Goal: Task Accomplishment & Management: Manage account settings

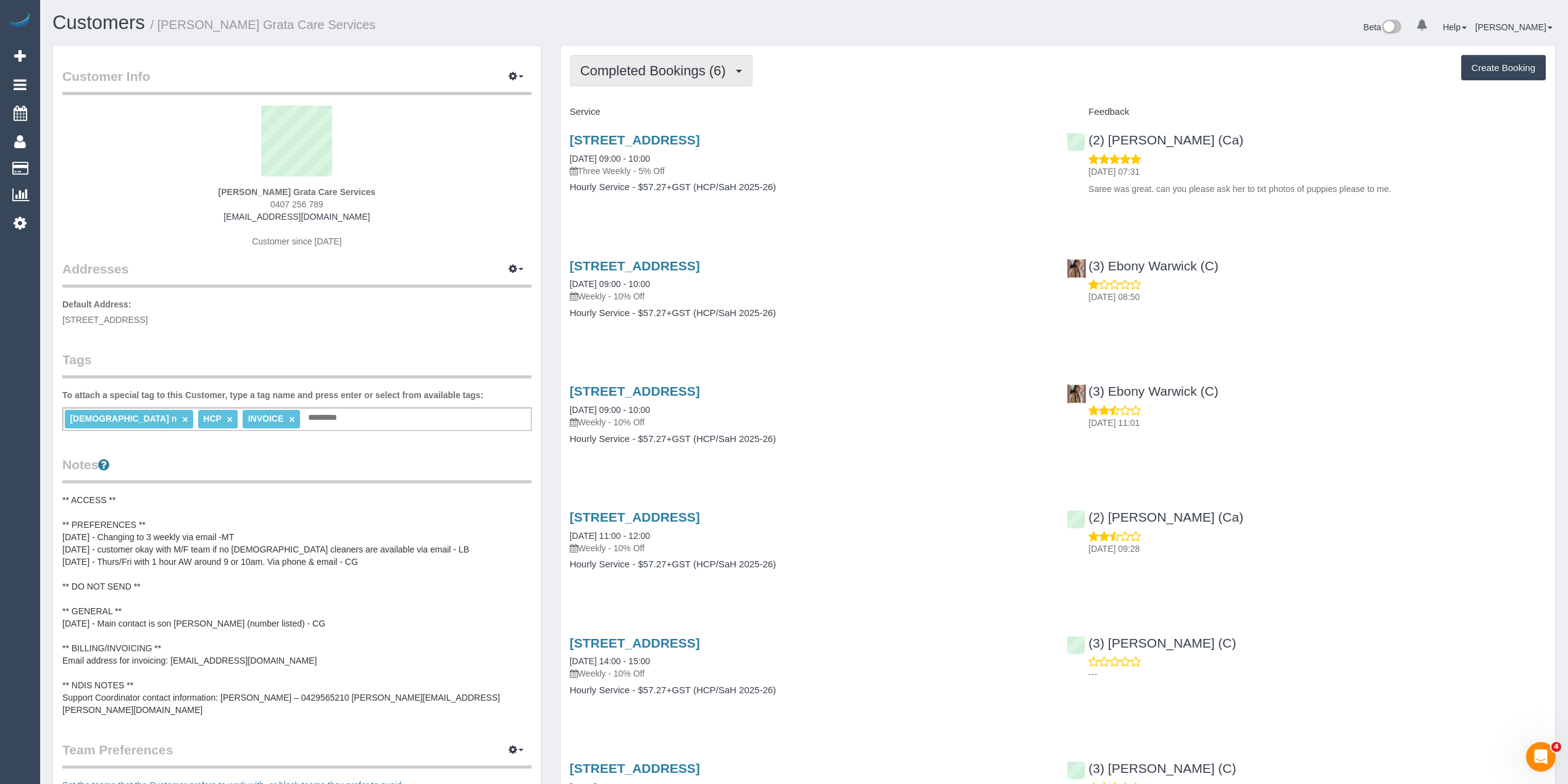
click at [652, 74] on span "Completed Bookings (6)" at bounding box center [656, 71] width 152 height 15
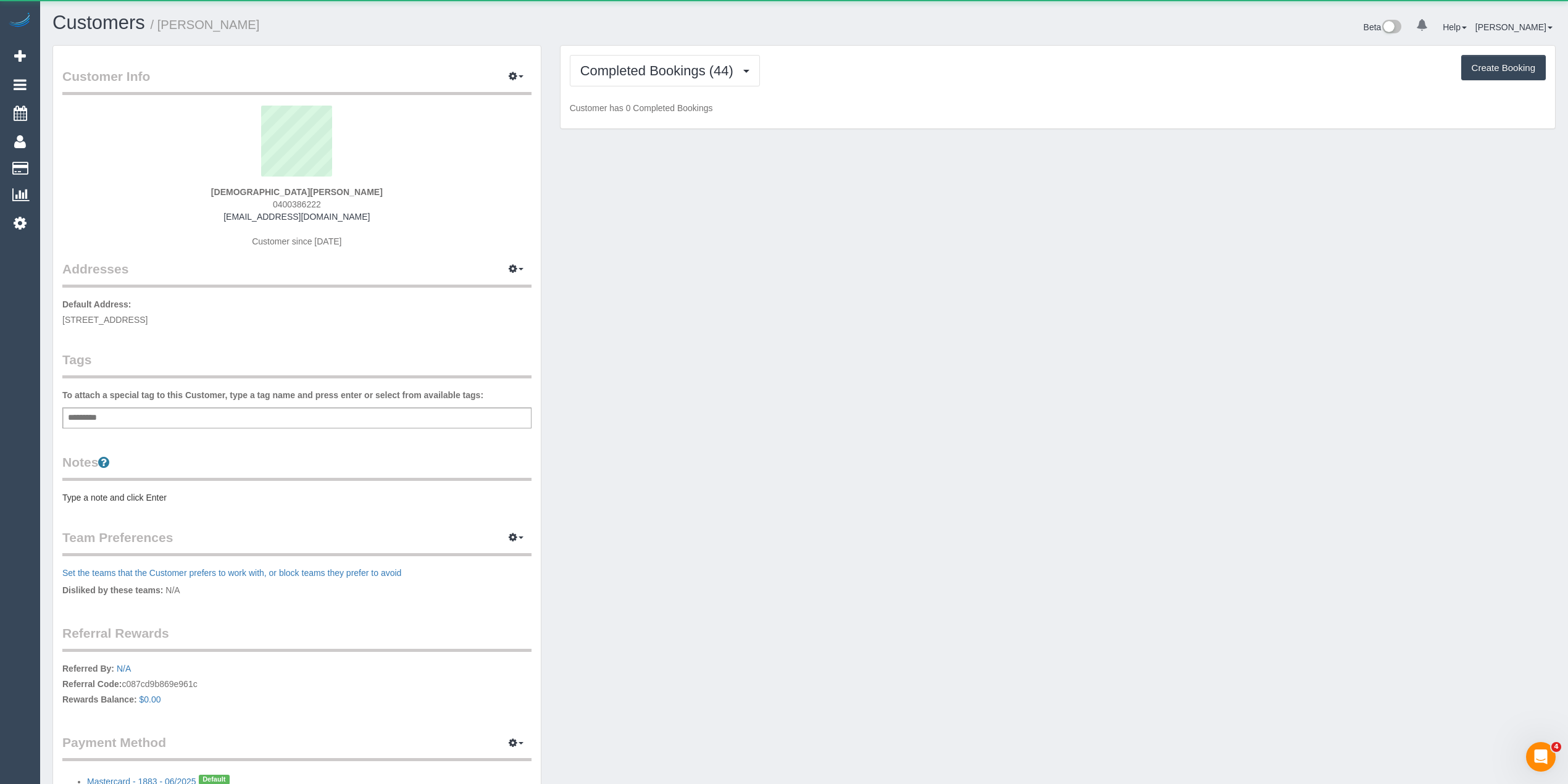
click at [628, 53] on div "Completed Bookings (44) Completed Bookings (44) Upcoming Bookings (11) Cancelle…" at bounding box center [1057, 87] width 995 height 83
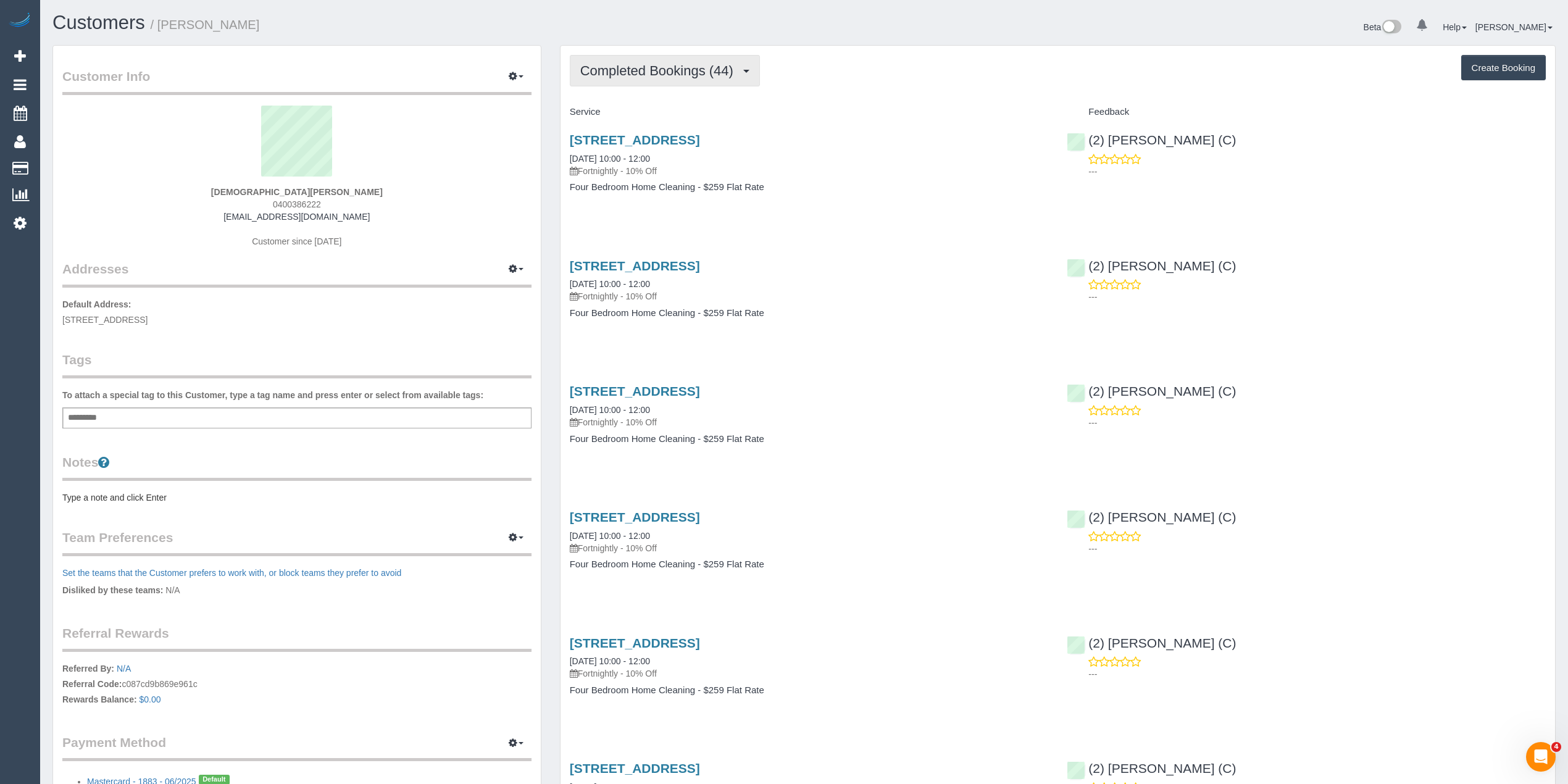
click at [634, 60] on button "Completed Bookings (44)" at bounding box center [664, 70] width 190 height 32
click at [671, 116] on link "Upcoming Bookings (11)" at bounding box center [637, 115] width 133 height 16
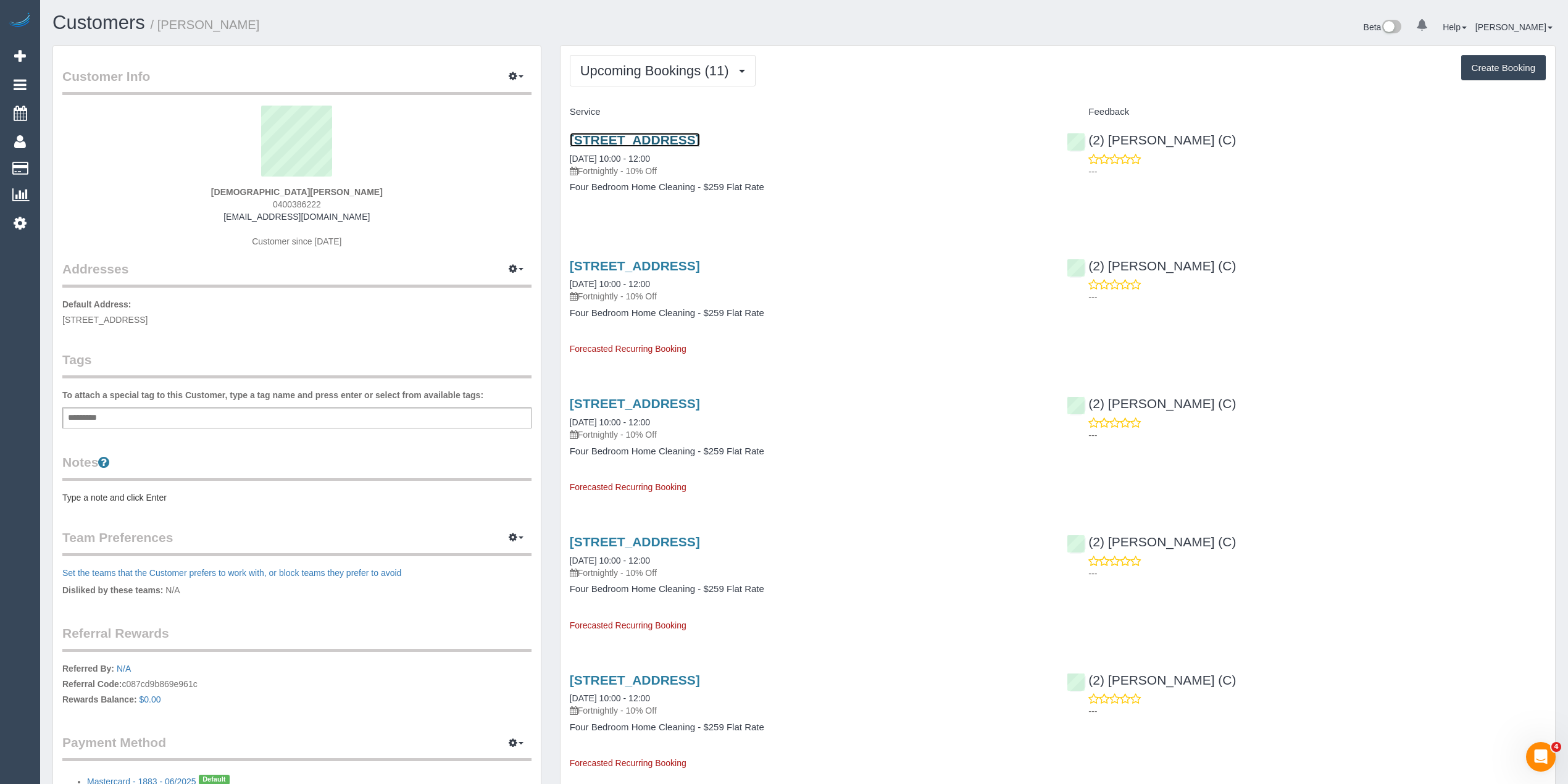
click at [700, 142] on link "20a Shaftesbury Ave, Malvern, VIC 3144" at bounding box center [634, 140] width 130 height 14
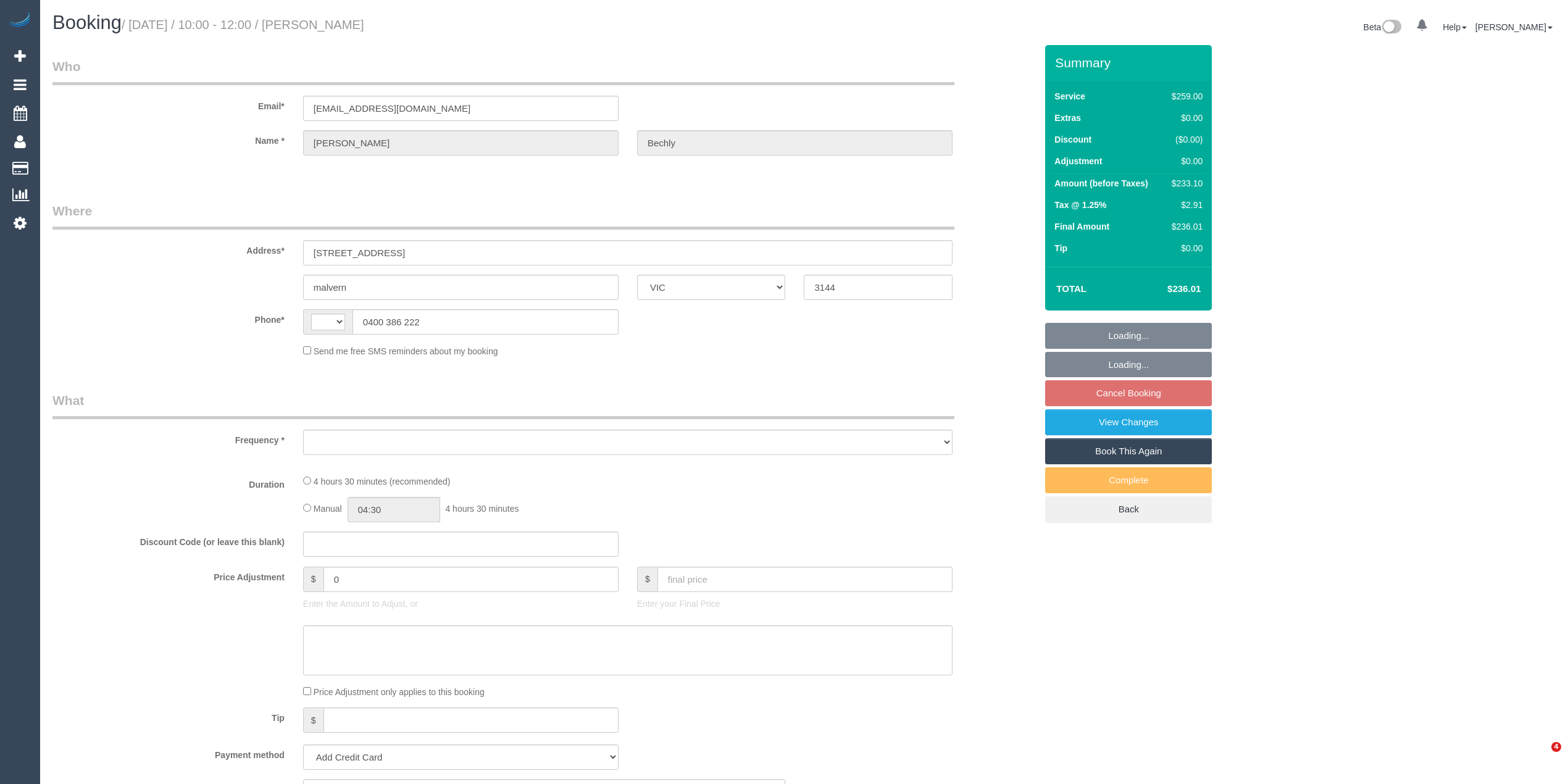
select select "VIC"
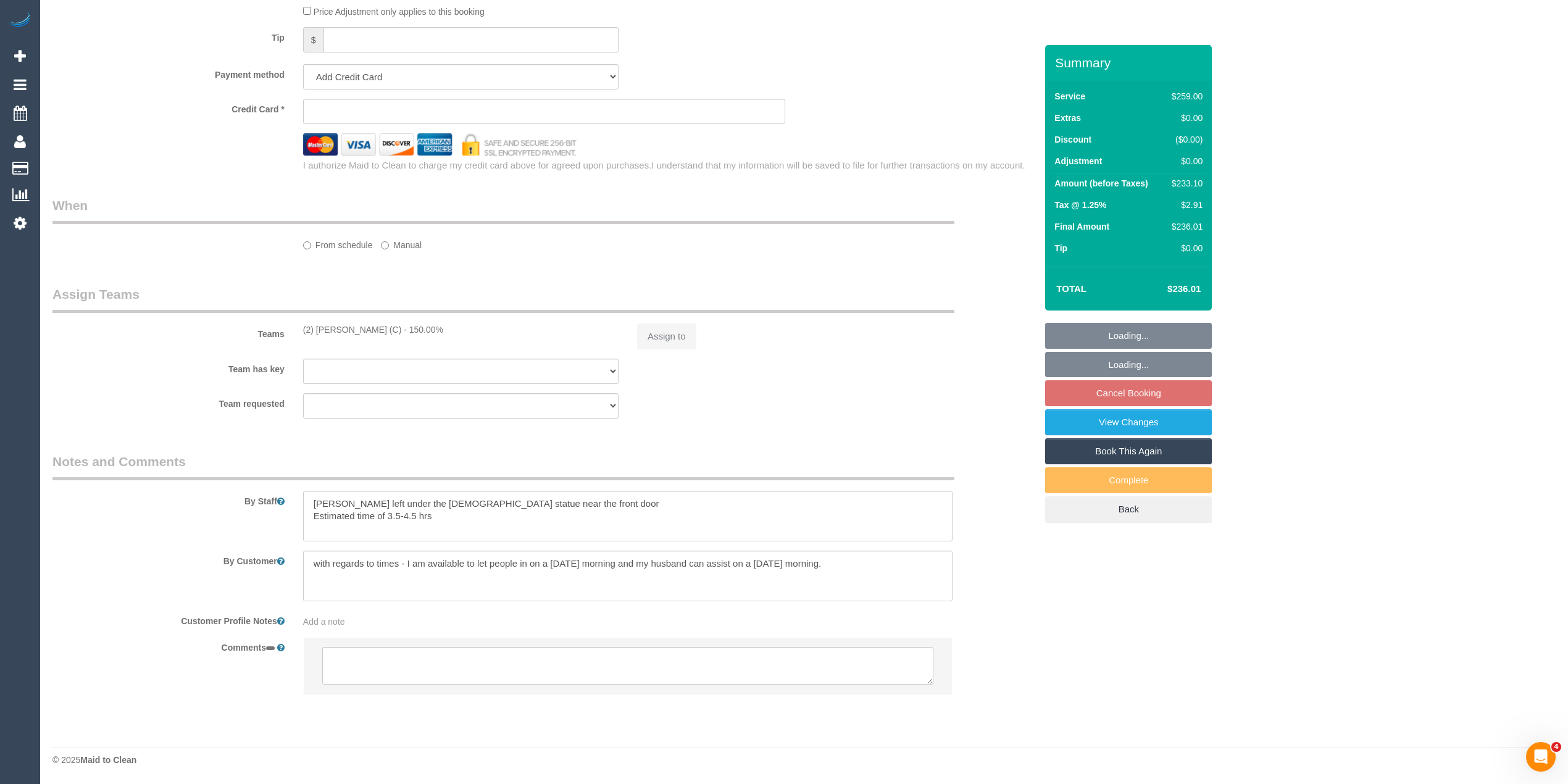
select select "string:AU"
click at [1146, 393] on fieldset "Loading... Loading... Cancel Booking View Changes Book This Again Complete Back" at bounding box center [1128, 422] width 167 height 200
select select "object:777"
select select "string:stripe-pm_1OBmiD2GScqysDRVM9tIpsHl"
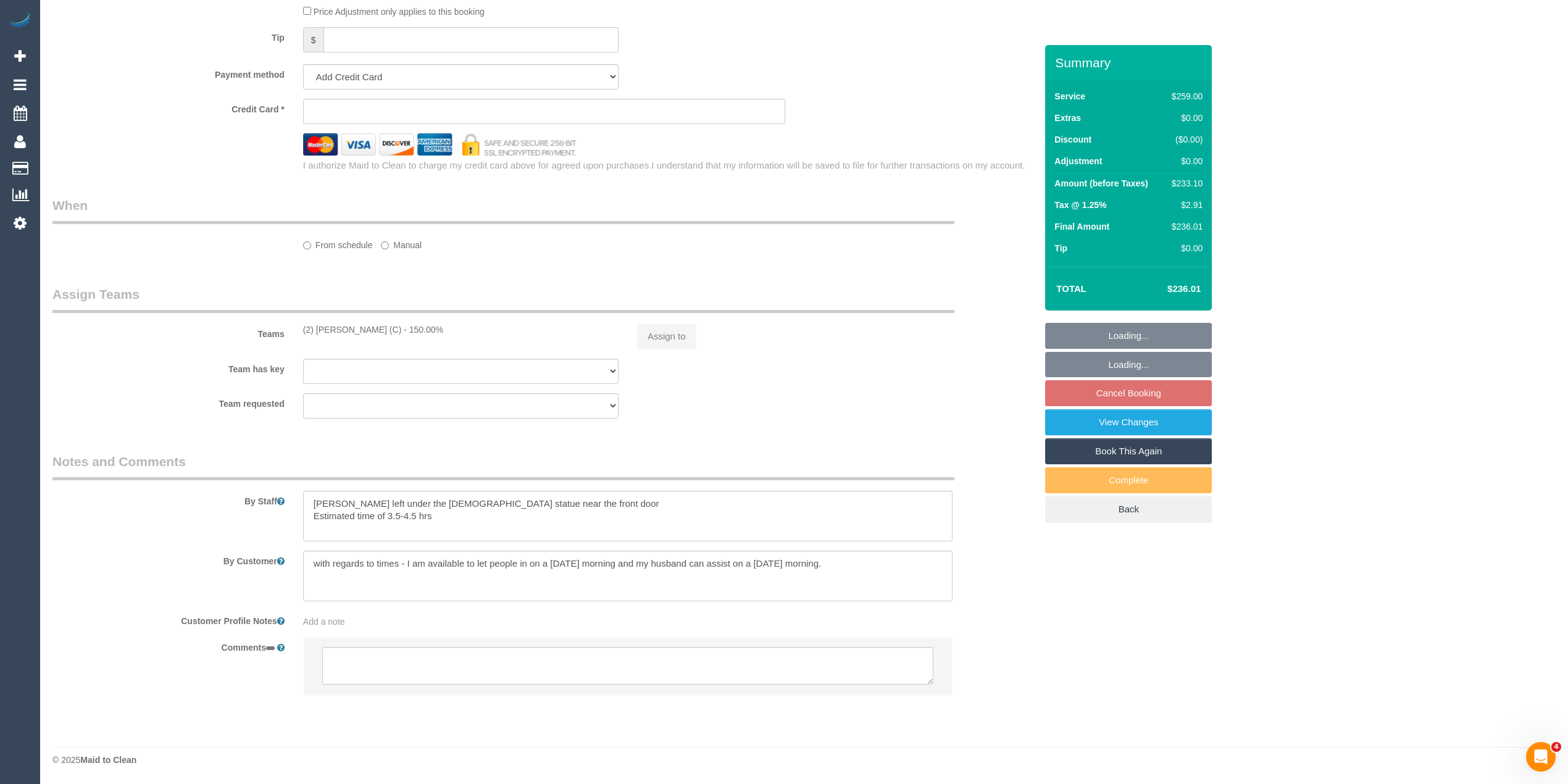
select select "number:29"
select select "number:14"
select select "number:18"
select select "number:36"
select select "number:35"
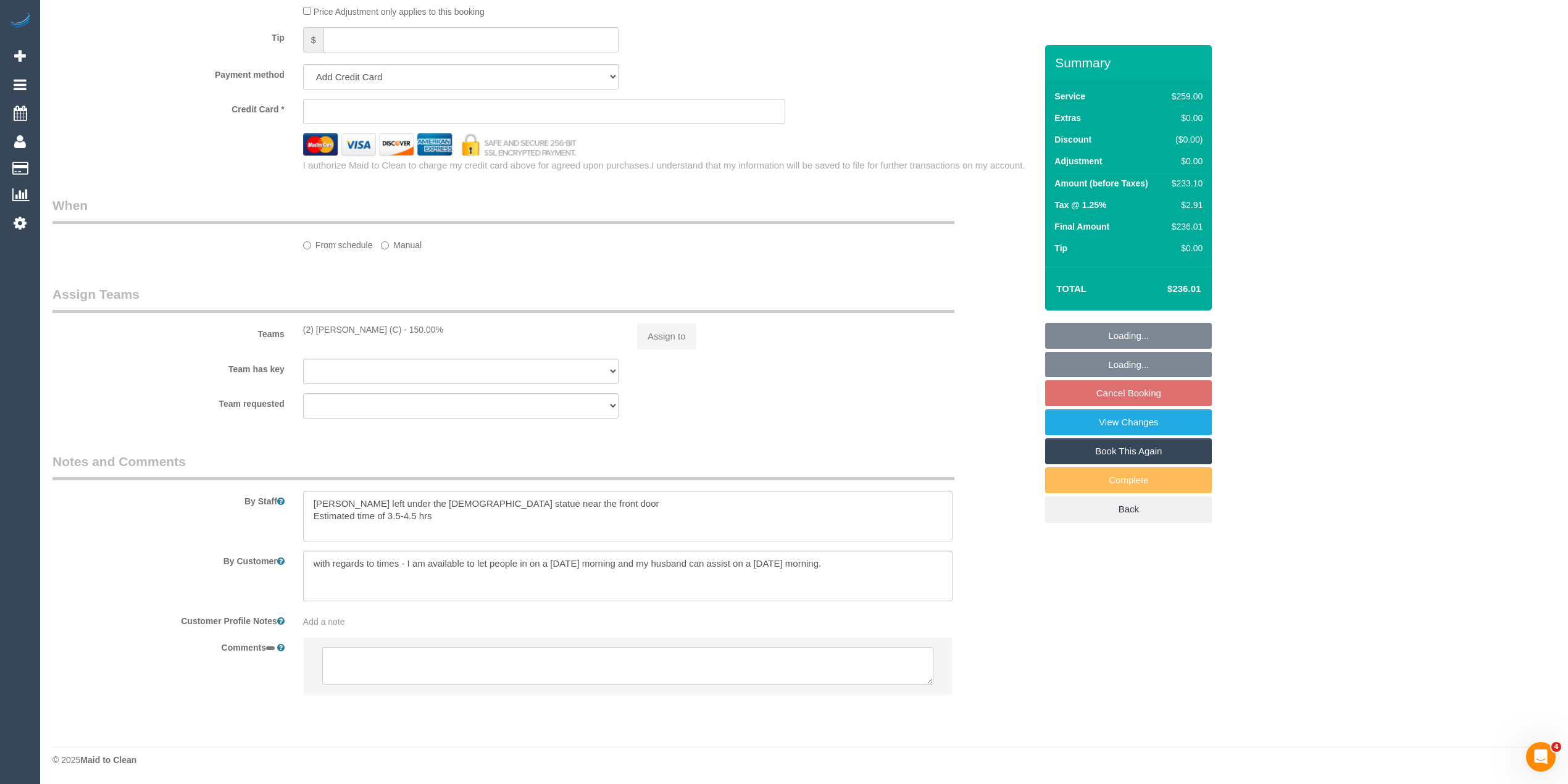
select select "number:13"
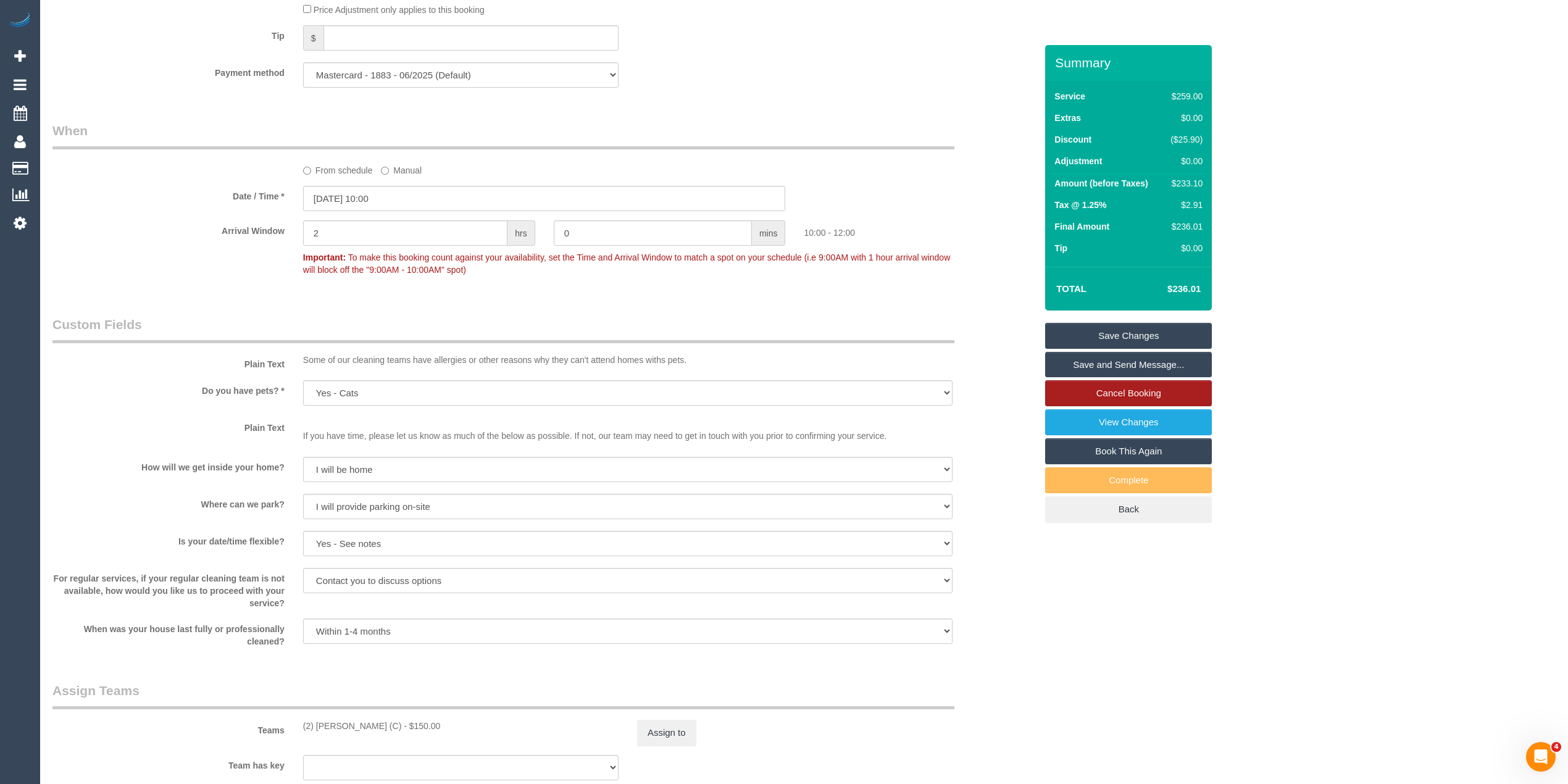
click at [1137, 393] on link "Cancel Booking" at bounding box center [1128, 394] width 167 height 26
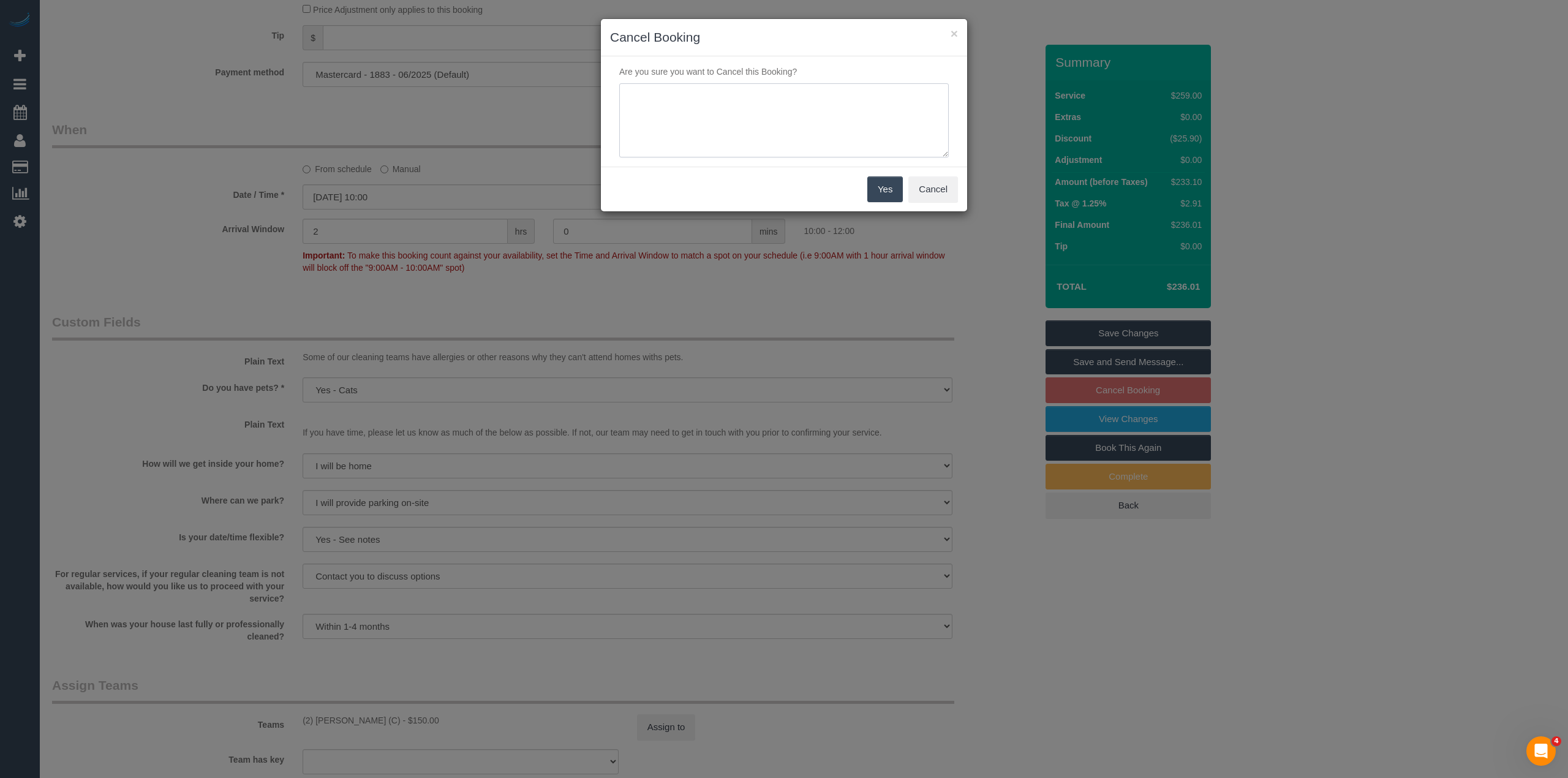
click at [707, 96] on textarea at bounding box center [784, 121] width 329 height 75
type textarea "Customer requested to skip as a one off. Via phone - CG"
click at [886, 194] on button "Yes" at bounding box center [885, 189] width 35 height 26
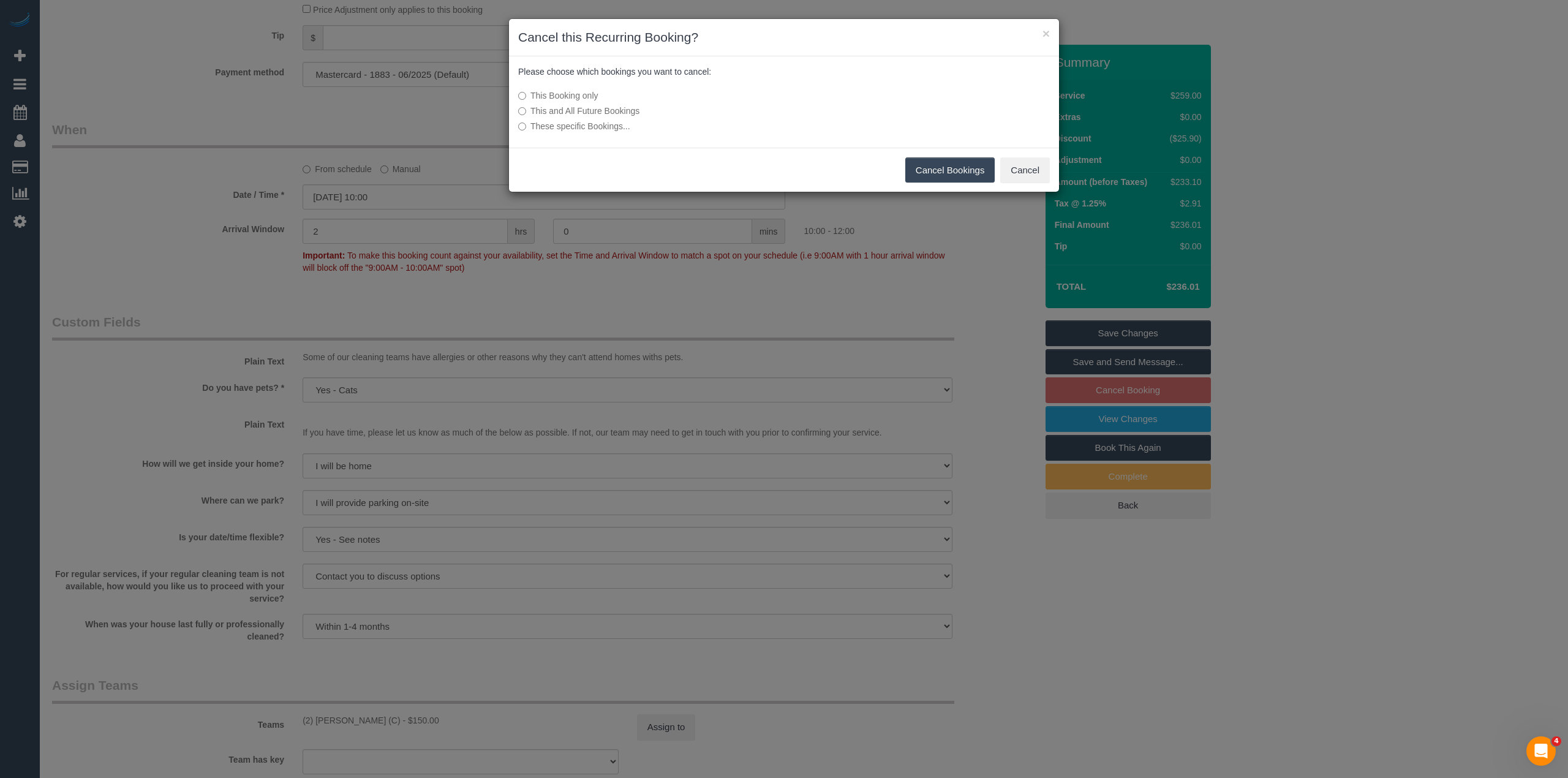
click at [936, 175] on button "Cancel Bookings" at bounding box center [950, 171] width 90 height 26
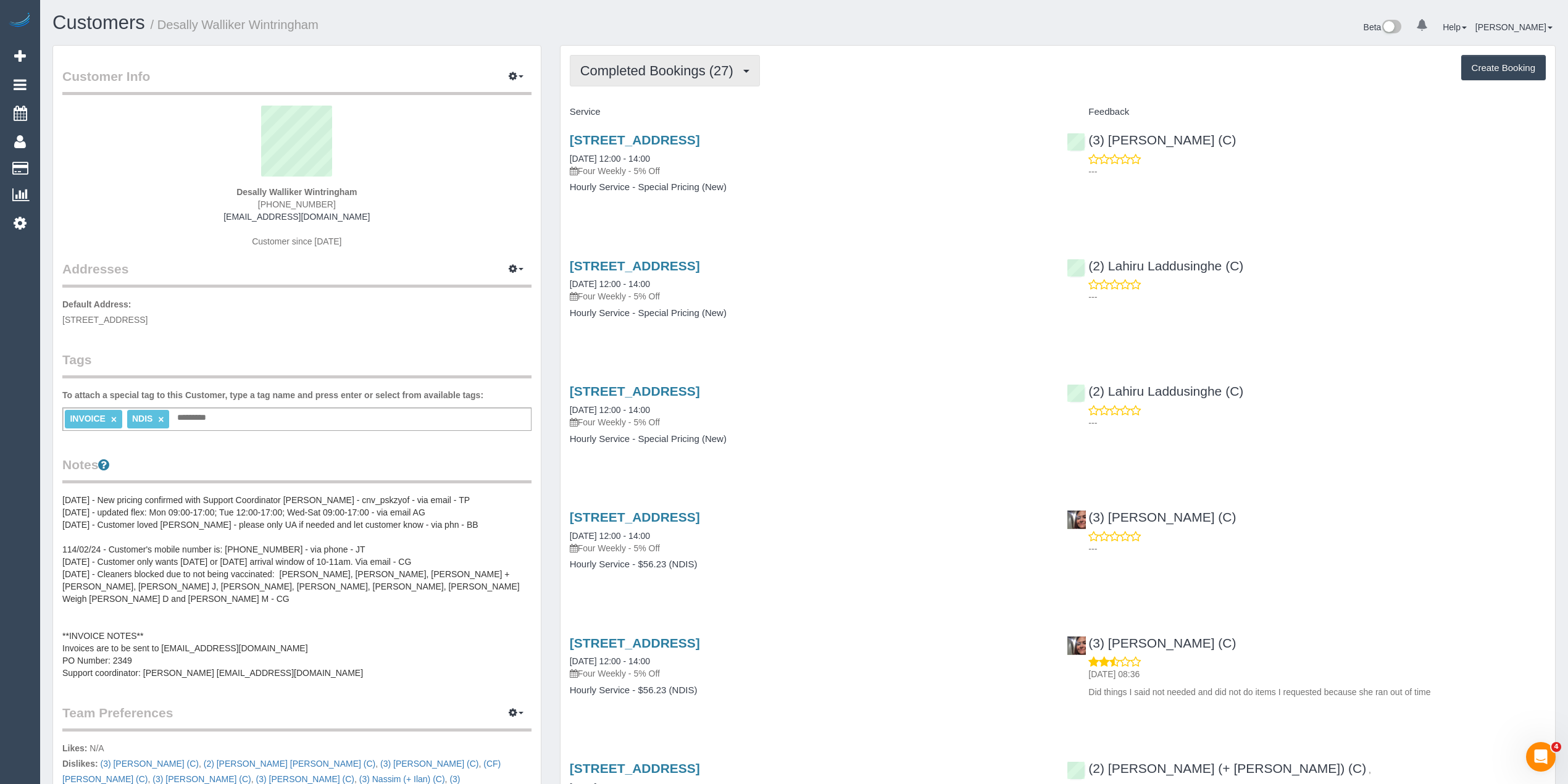
click at [659, 70] on span "Completed Bookings (27)" at bounding box center [660, 71] width 159 height 15
click at [658, 119] on link "Upcoming Bookings (11)" at bounding box center [637, 115] width 133 height 16
